Goal: Task Accomplishment & Management: Use online tool/utility

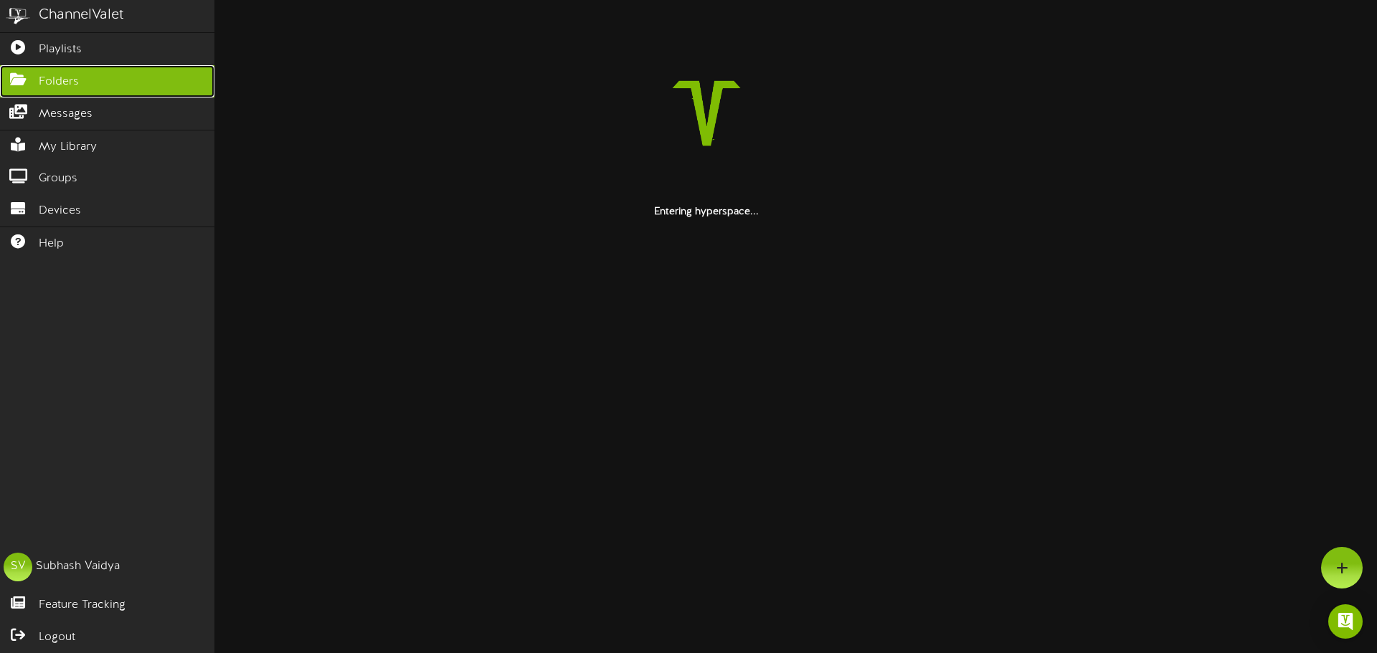
click at [65, 83] on span "Folders" at bounding box center [59, 82] width 40 height 16
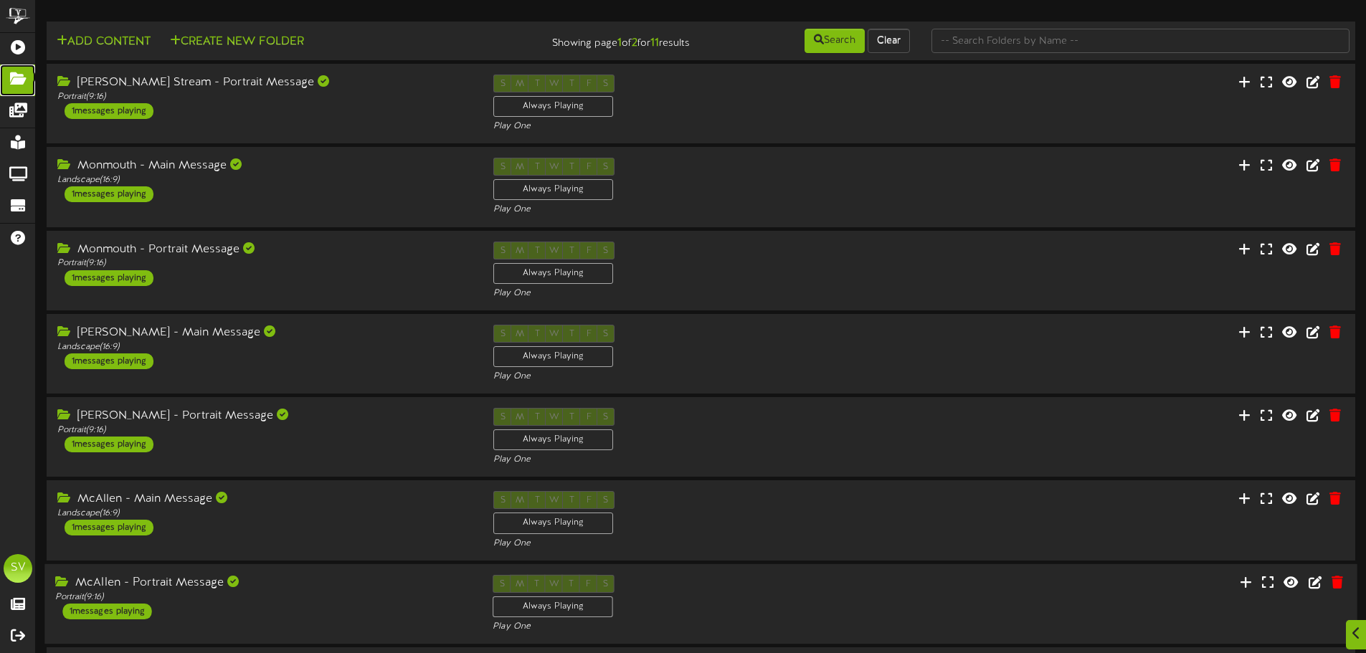
scroll to position [300, 0]
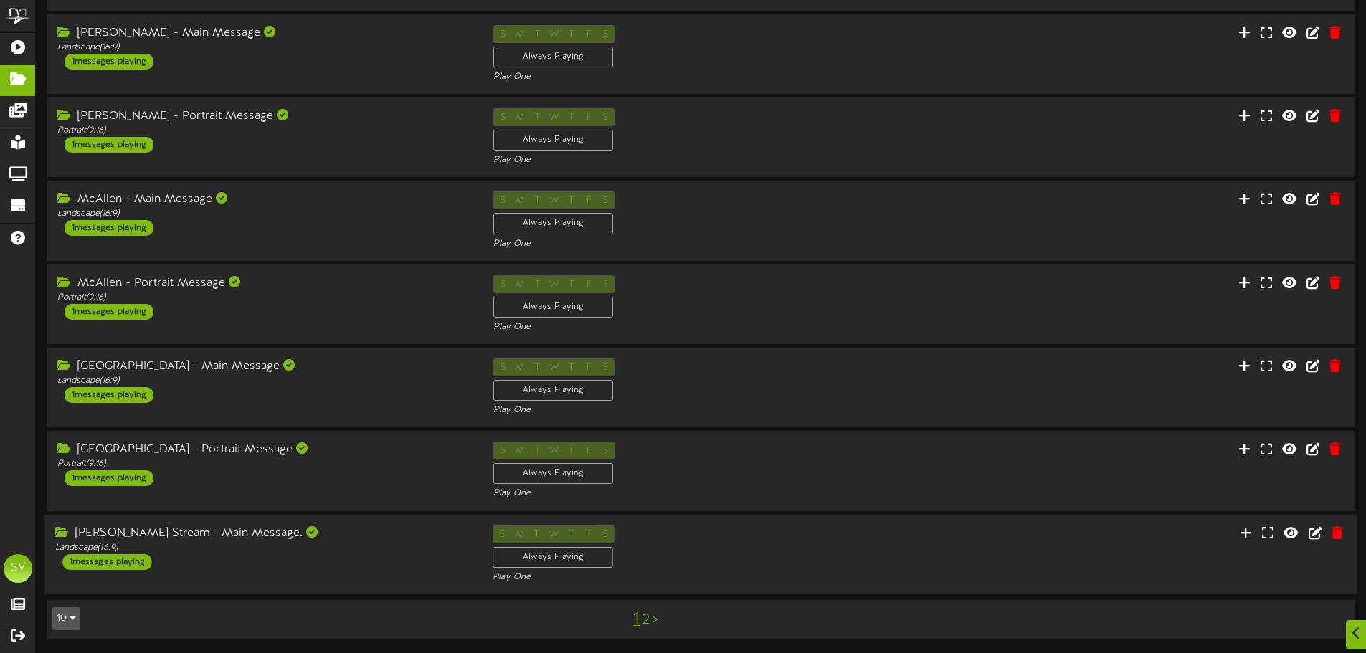
click at [985, 531] on div "[PERSON_NAME] Stream - Main Message. Landscape ( 16:9 ) 1 messages playing S M …" at bounding box center [700, 554] width 1313 height 59
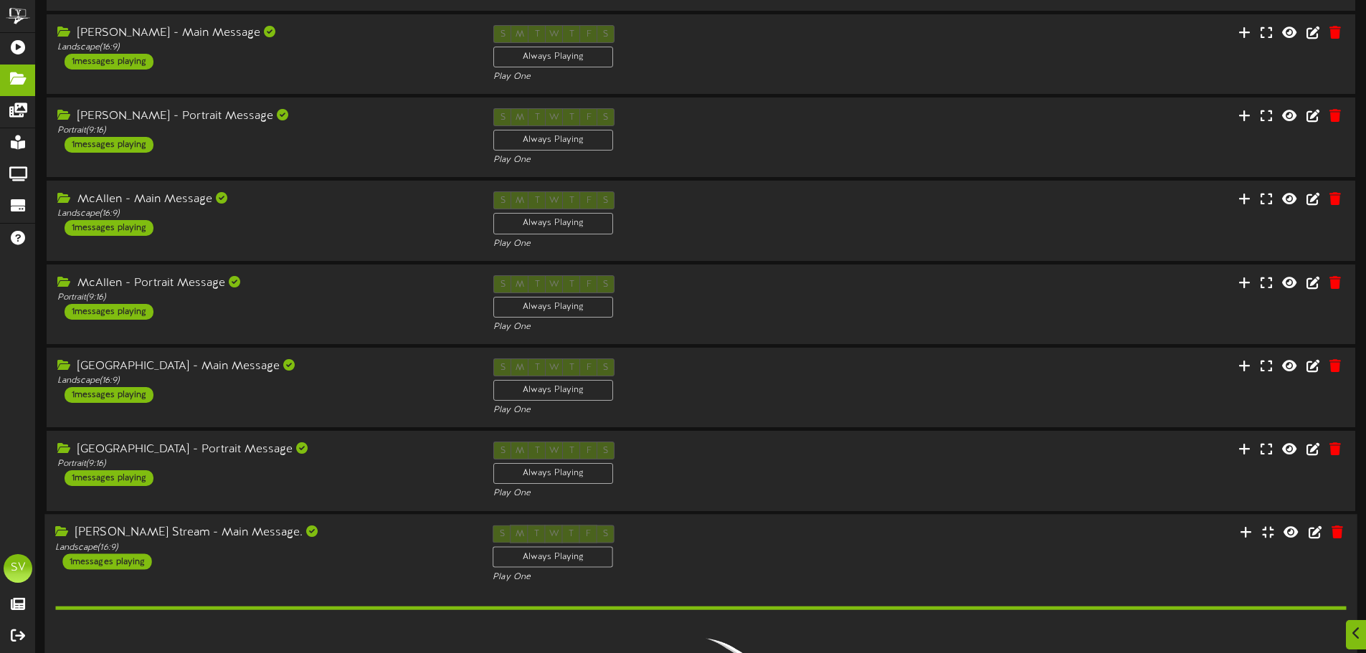
scroll to position [483, 0]
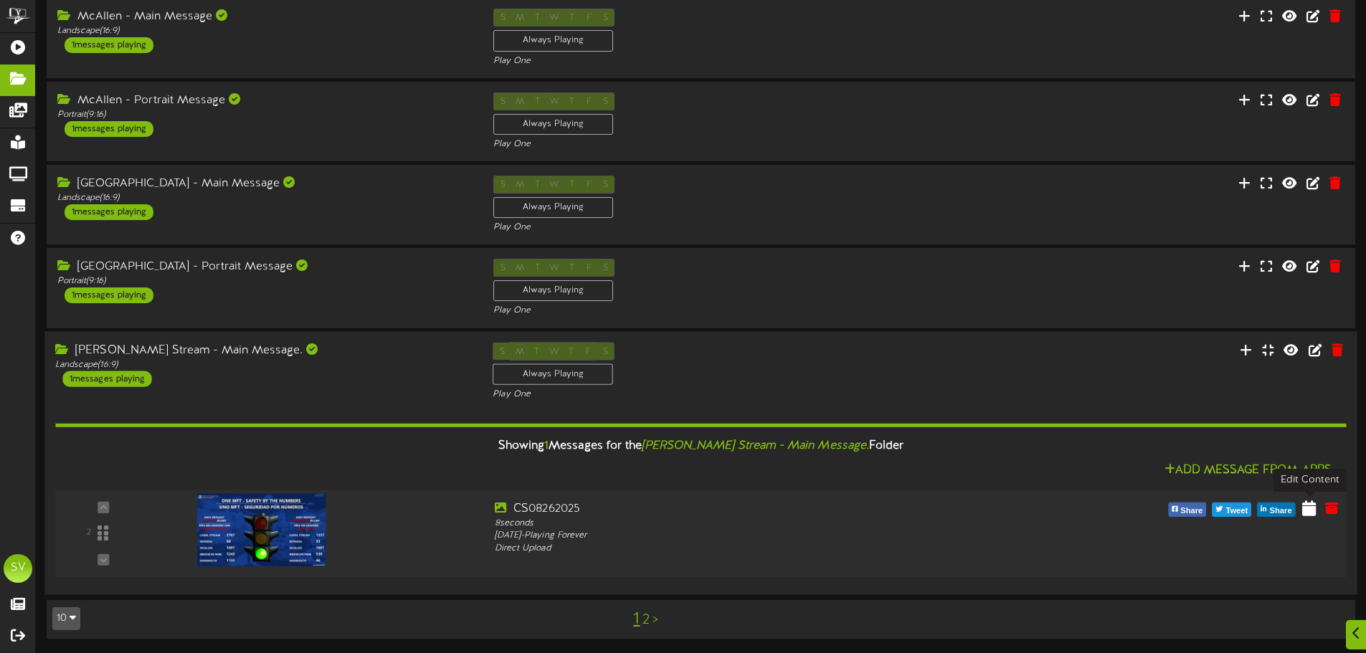
click at [1308, 513] on icon at bounding box center [1310, 508] width 14 height 16
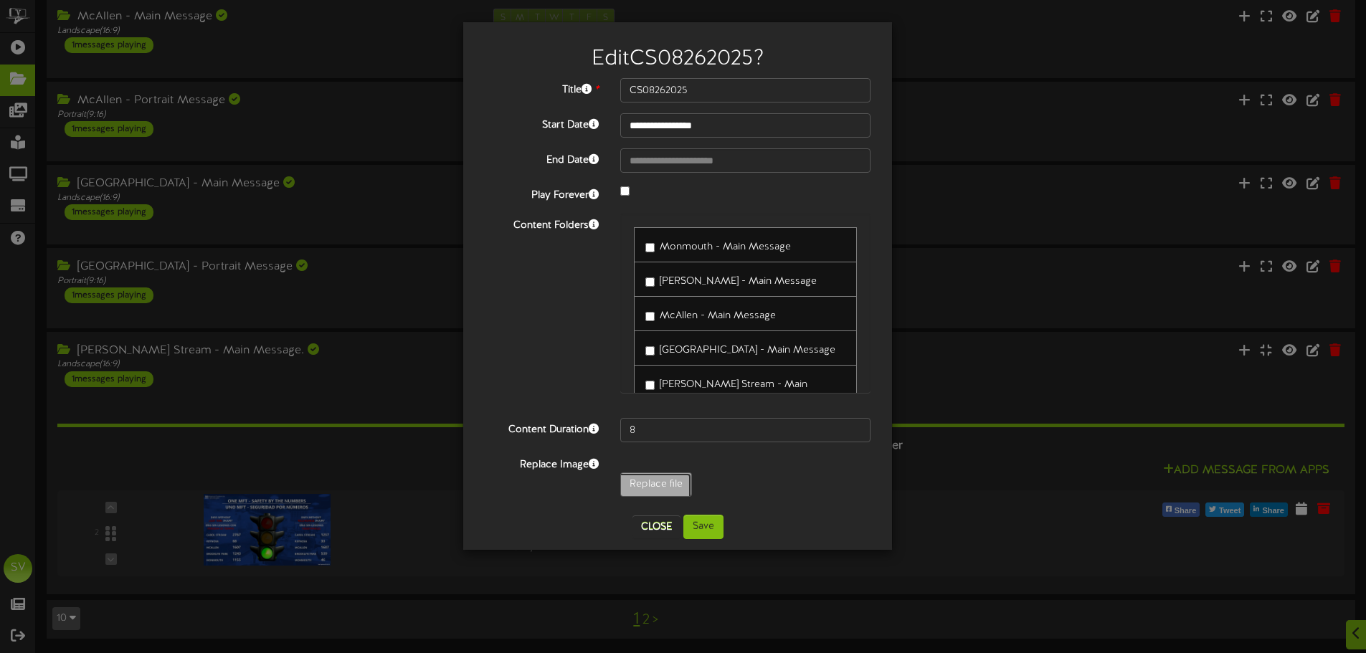
type input "**********"
type input "CS08272025"
click at [701, 528] on button "Save" at bounding box center [704, 527] width 40 height 24
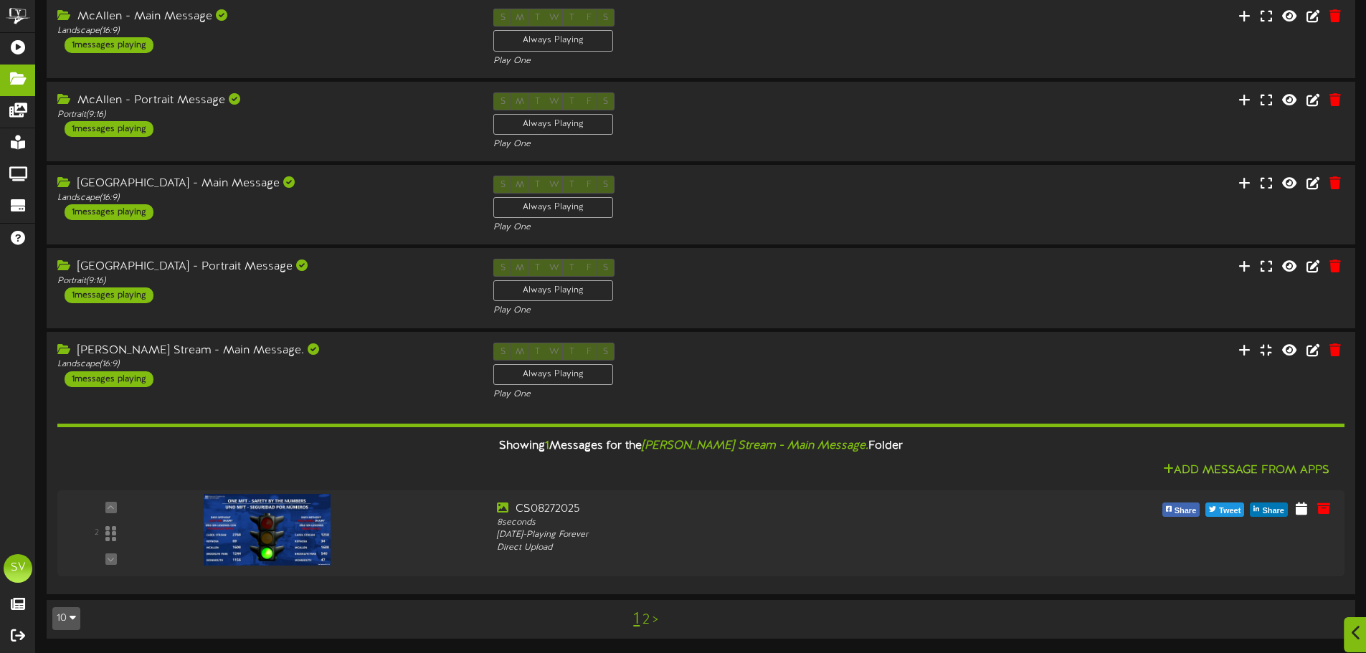
click at [1353, 633] on icon at bounding box center [1356, 633] width 9 height 16
click at [1334, 617] on img "Open Intercom Messenger" at bounding box center [1335, 622] width 19 height 19
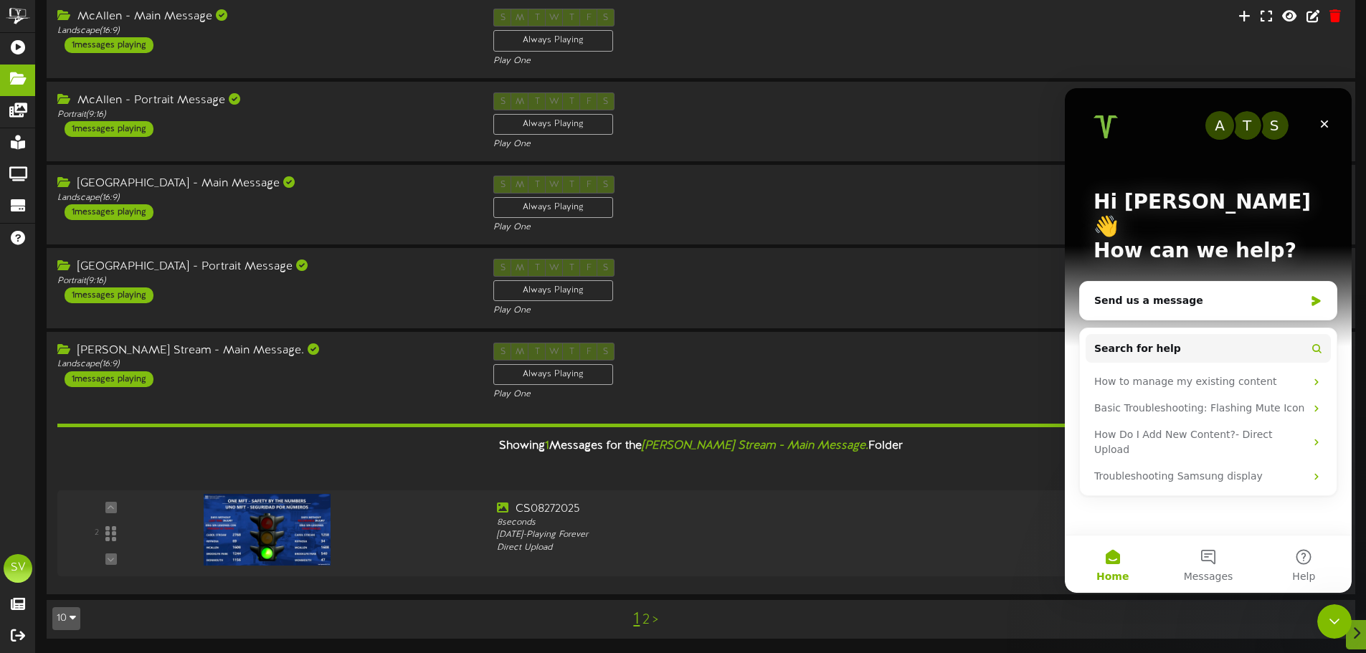
scroll to position [0, 0]
click at [1134, 289] on div "Send us a message" at bounding box center [1208, 301] width 257 height 38
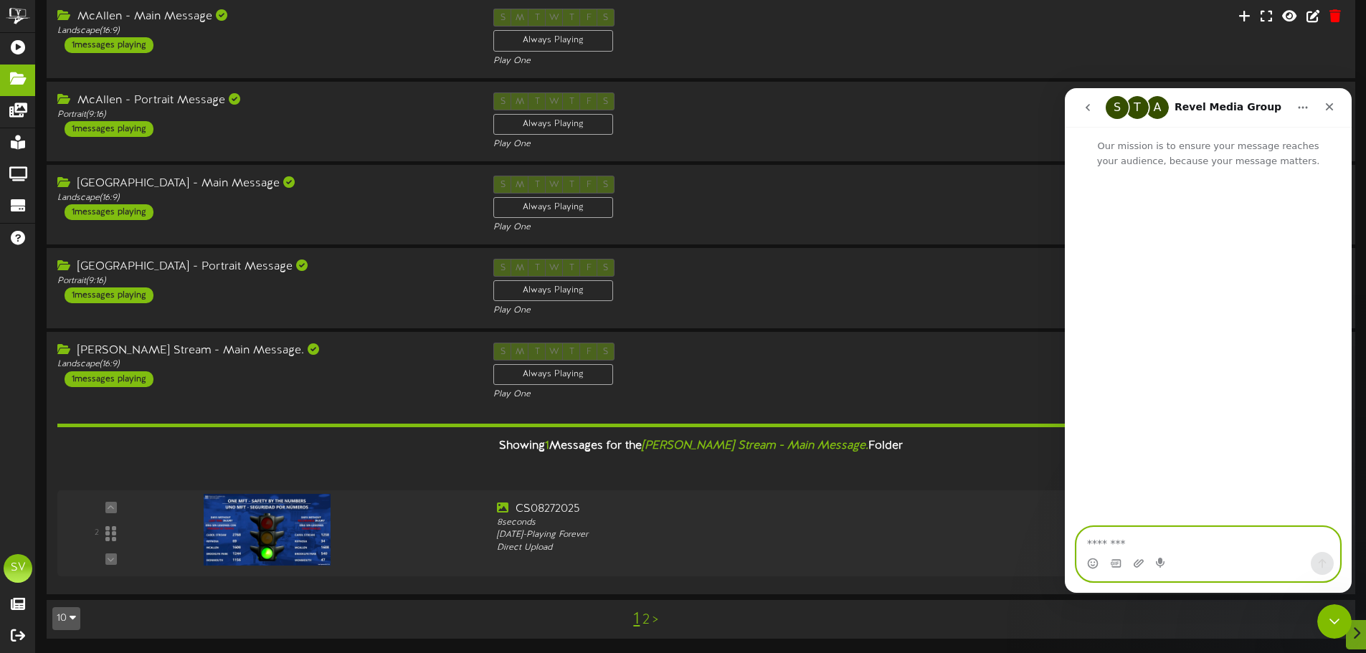
click at [1161, 537] on textarea "Message…" at bounding box center [1208, 540] width 263 height 24
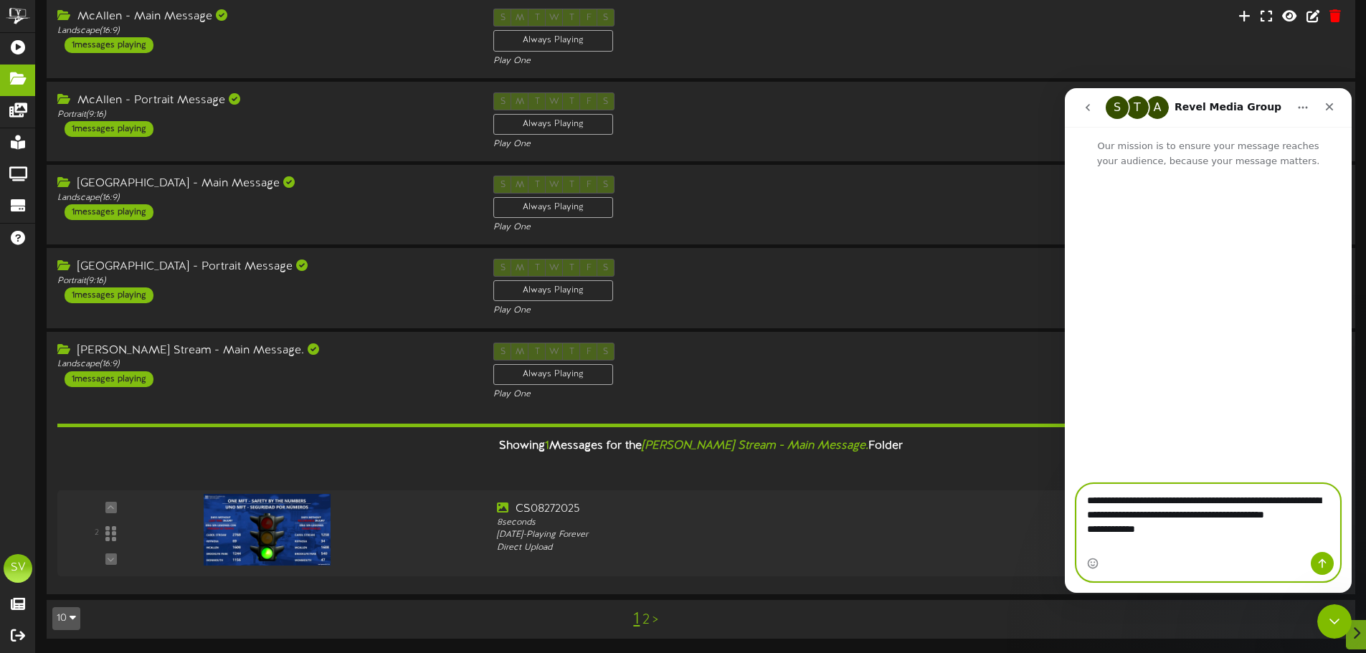
paste textarea "**********"
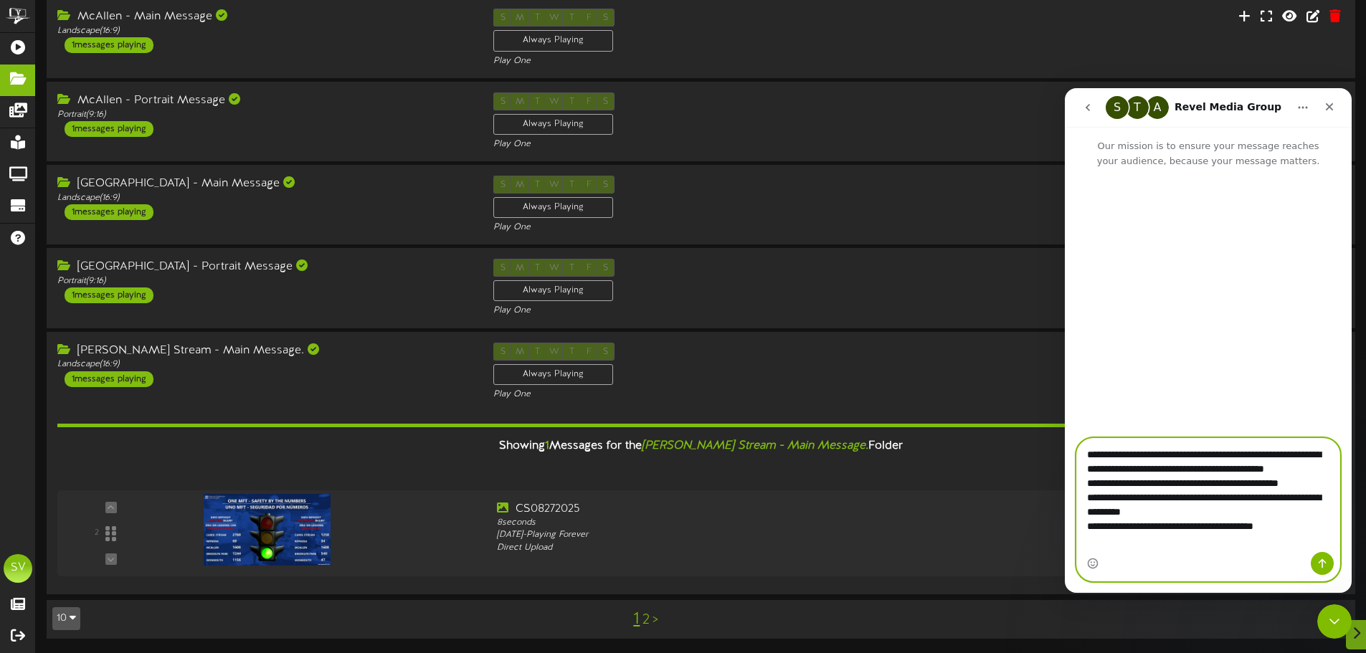
scroll to position [24, 0]
type textarea "**********"
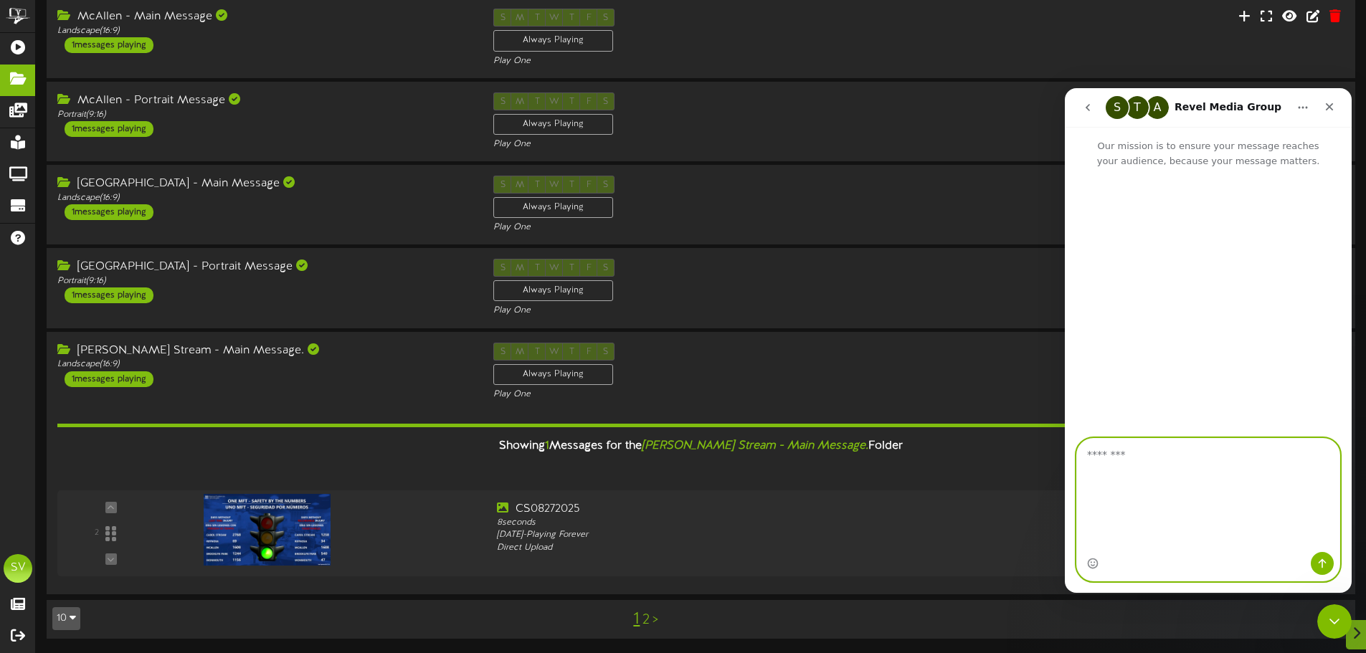
scroll to position [0, 0]
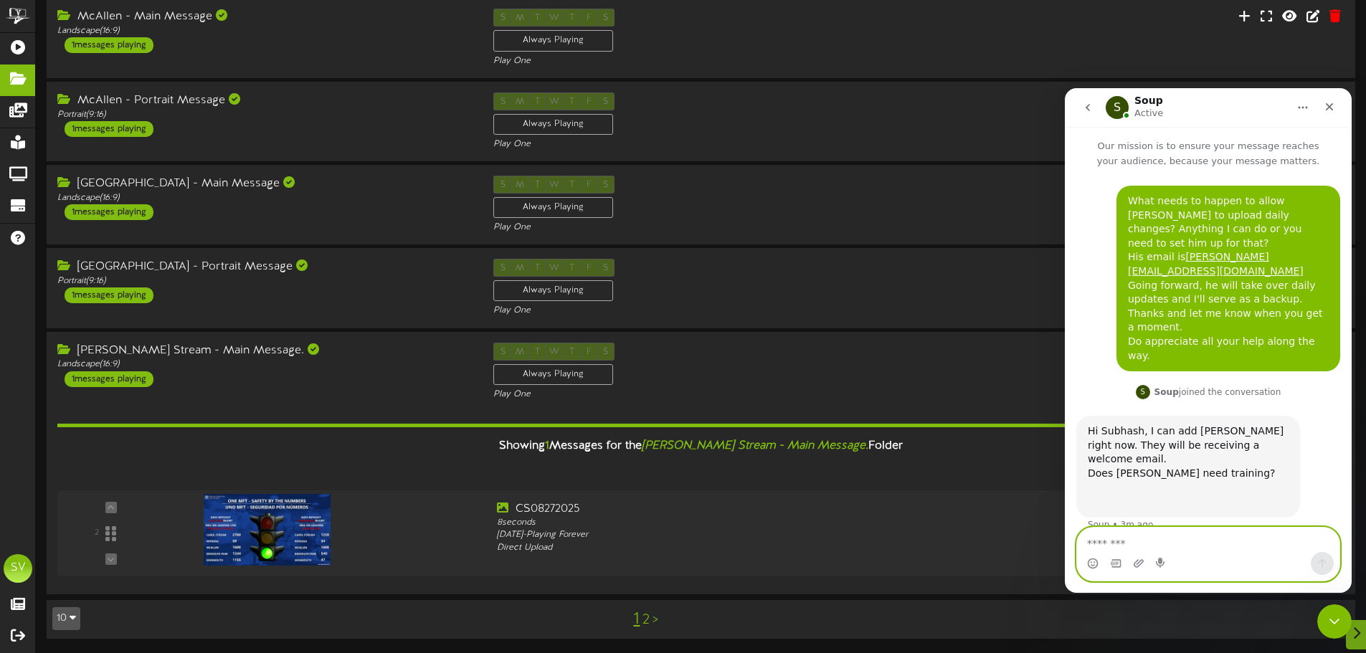
click at [1163, 546] on textarea "Message…" at bounding box center [1208, 540] width 263 height 24
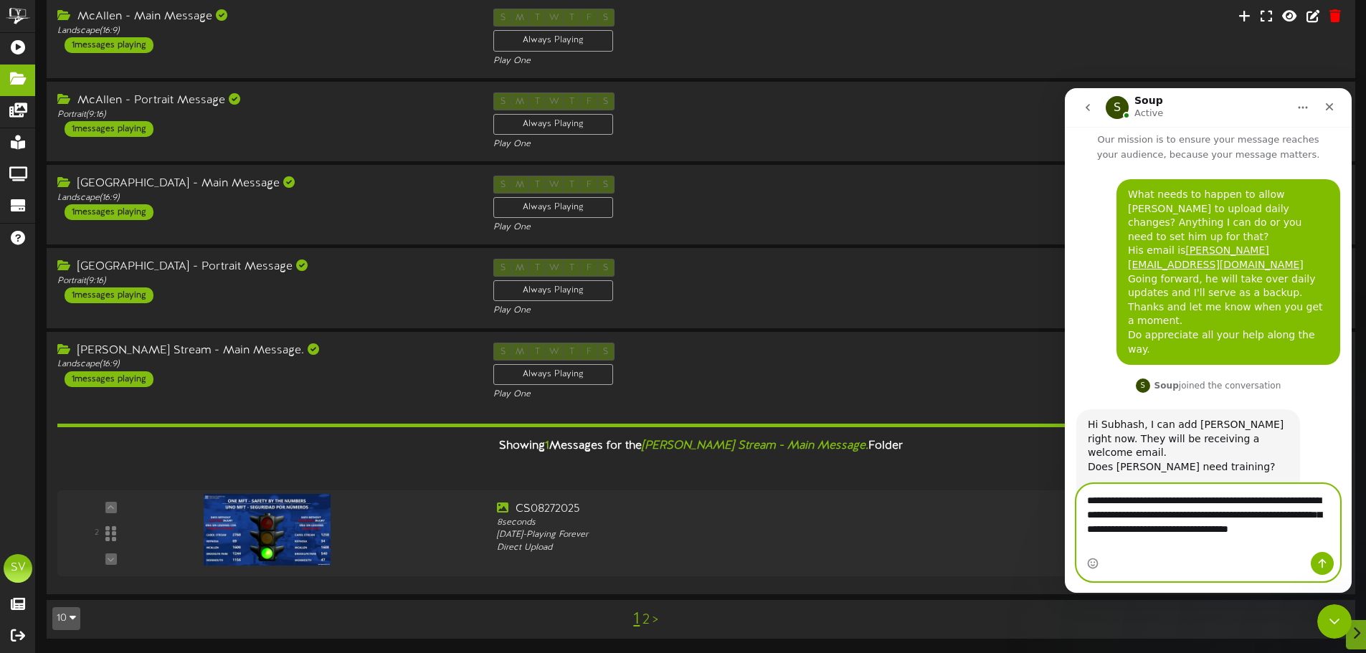
scroll to position [21, 0]
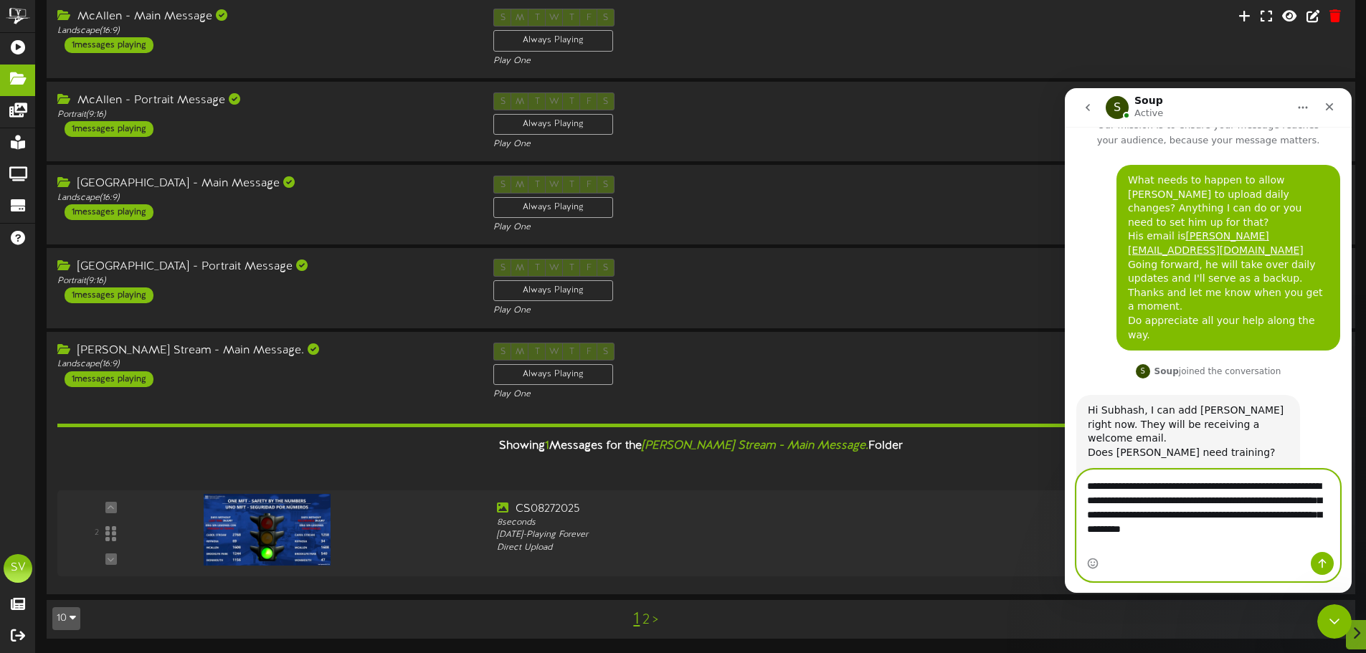
type textarea "**********"
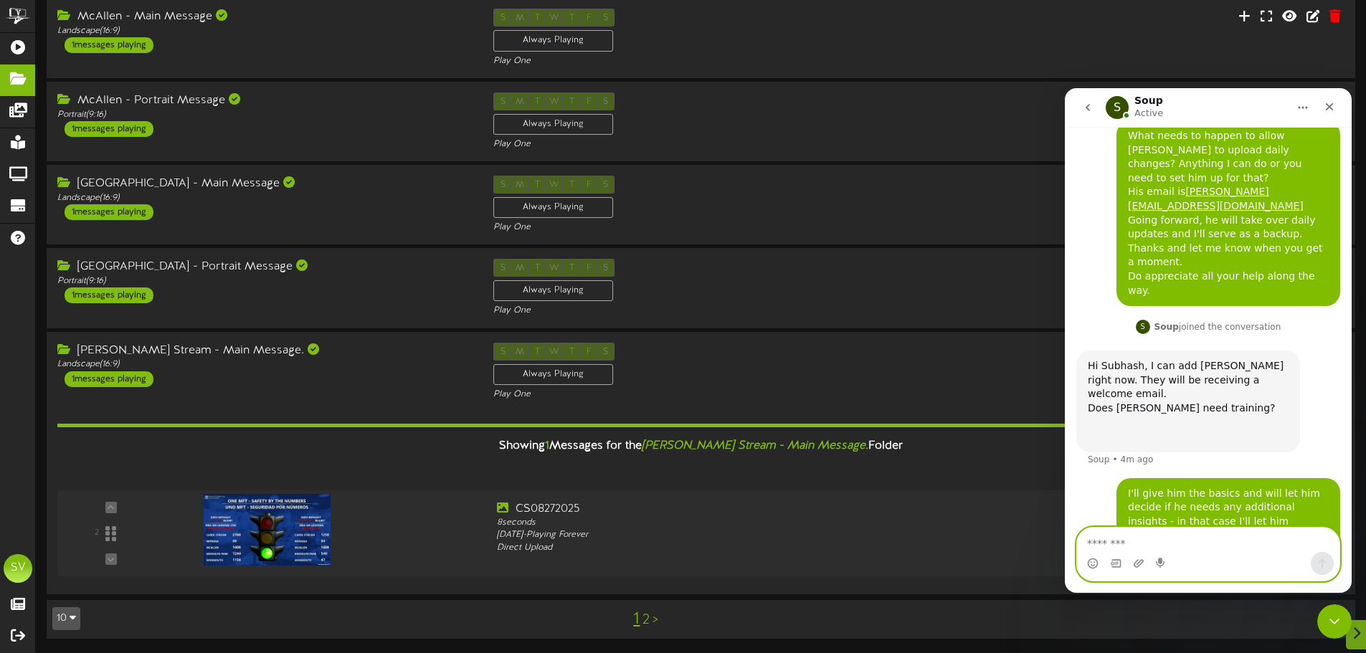
scroll to position [77, 0]
